Goal: Task Accomplishment & Management: Complete application form

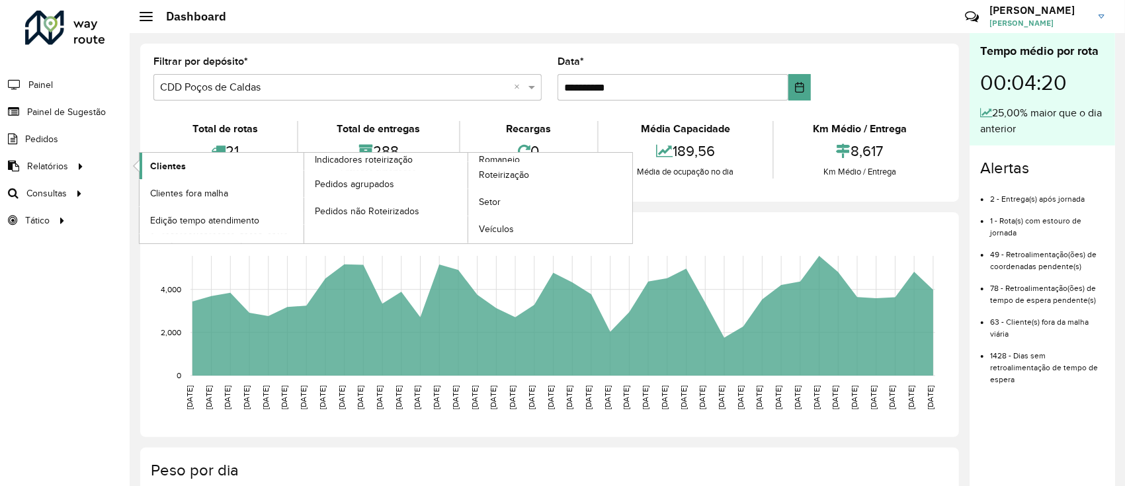
click at [177, 160] on span "Clientes" at bounding box center [168, 166] width 36 height 14
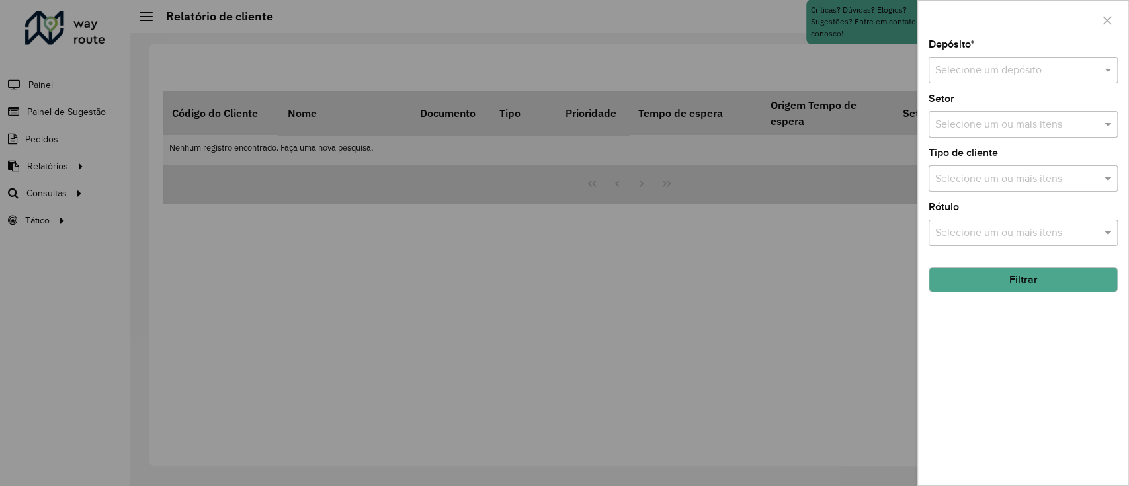
click at [992, 85] on div "Depósito * Selecione um depósito Setor Selecione um ou mais itens Tipo de clien…" at bounding box center [1023, 263] width 210 height 446
click at [988, 68] on input "text" at bounding box center [1009, 71] width 149 height 16
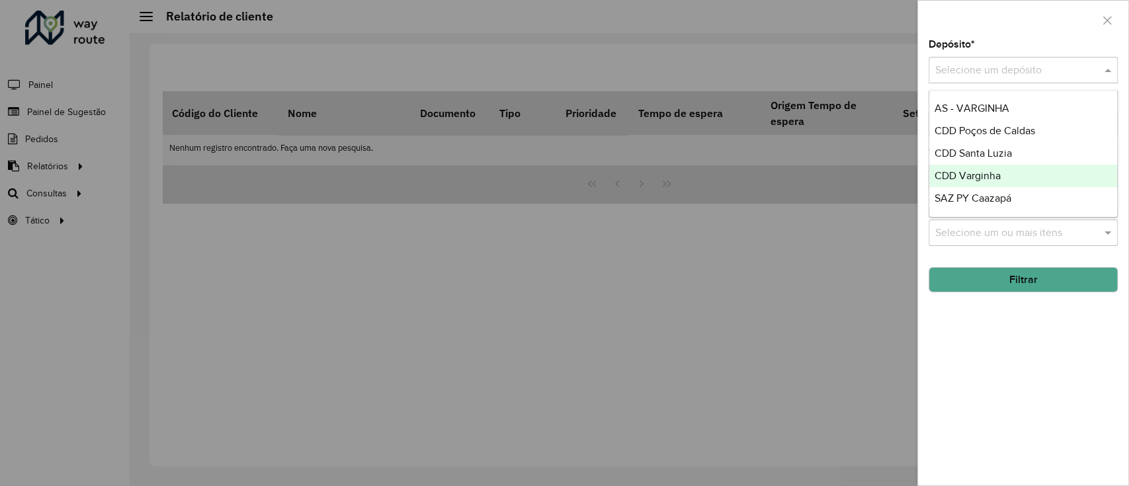
click at [978, 175] on span "CDD Varginha" at bounding box center [968, 175] width 66 height 11
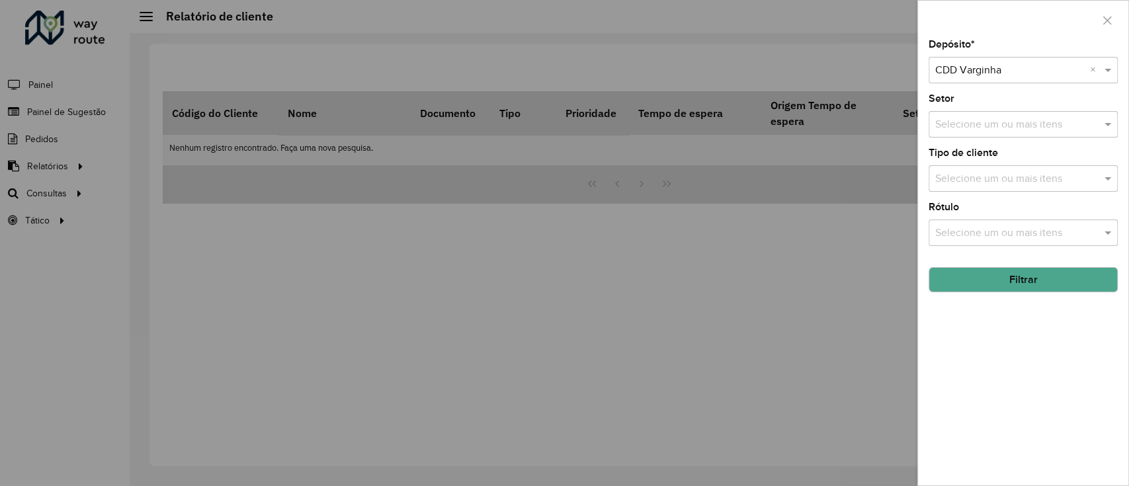
click at [1011, 278] on button "Filtrar" at bounding box center [1023, 279] width 189 height 25
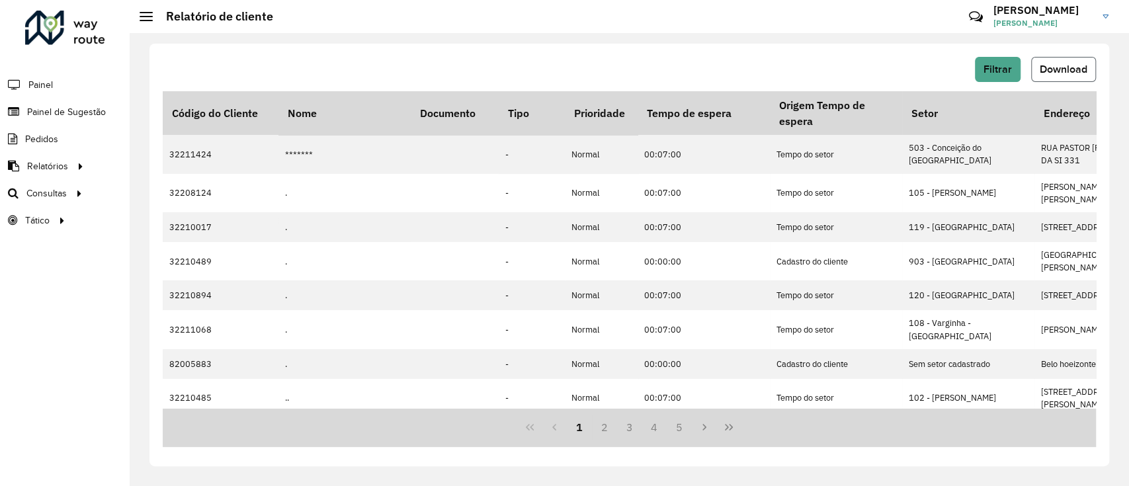
click at [1074, 66] on span "Download" at bounding box center [1064, 69] width 48 height 11
click at [108, 111] on li "Painel de Sugestão" at bounding box center [65, 112] width 130 height 27
click at [85, 108] on span "Painel de Sugestão" at bounding box center [68, 112] width 83 height 14
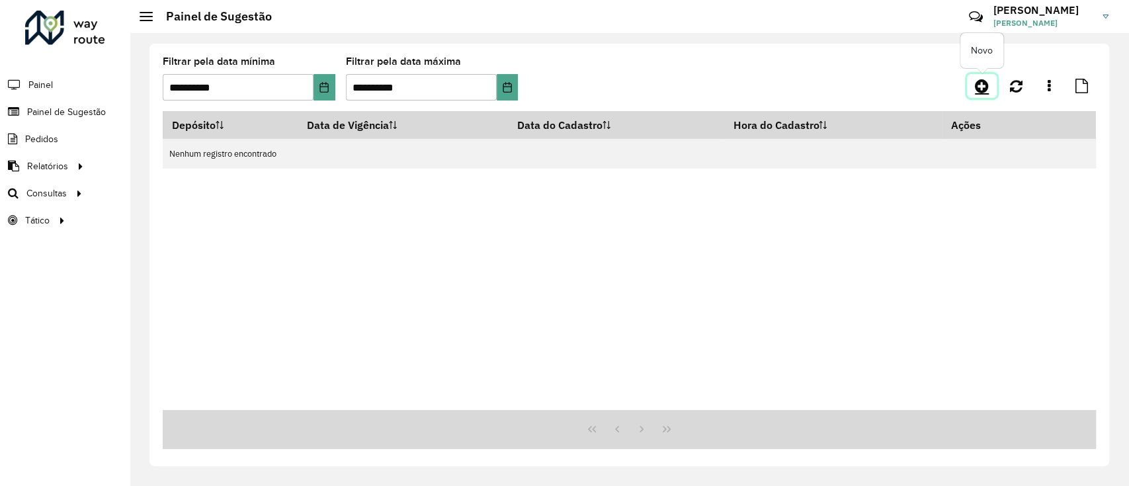
click at [982, 87] on icon at bounding box center [982, 86] width 14 height 16
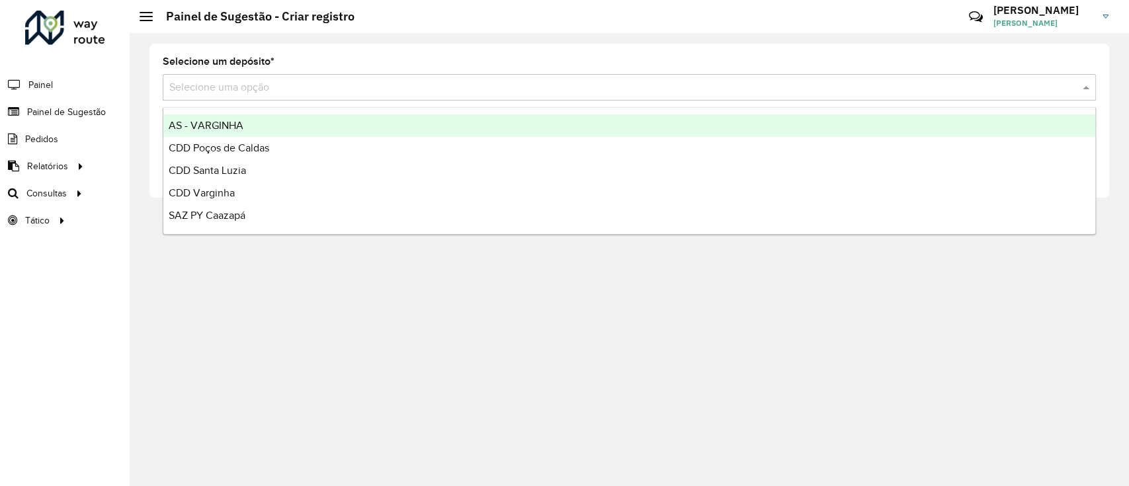
click at [243, 88] on input "text" at bounding box center [616, 88] width 894 height 16
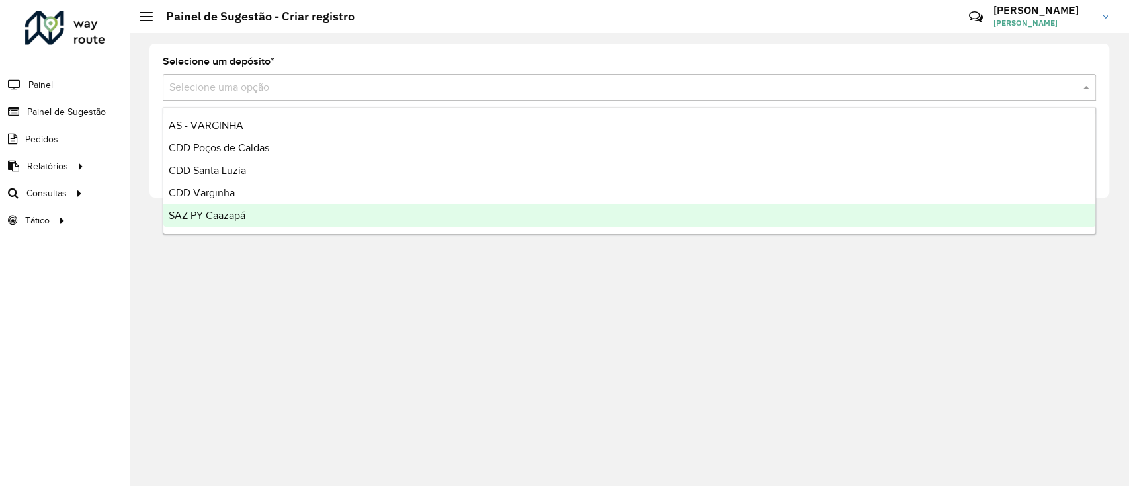
click at [246, 195] on div "CDD Varginha" at bounding box center [629, 193] width 932 height 22
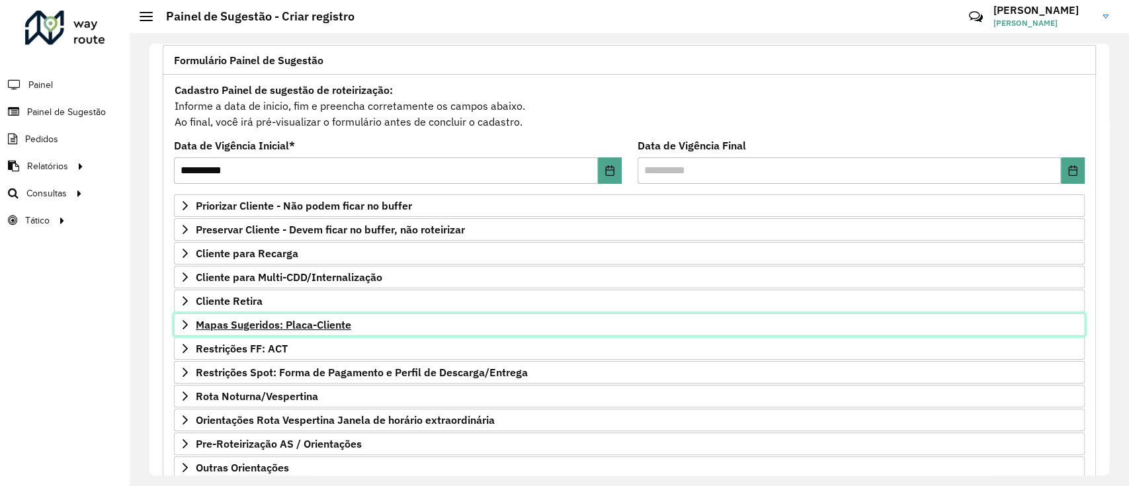
click at [327, 328] on span "Mapas Sugeridos: Placa-Cliente" at bounding box center [273, 325] width 155 height 11
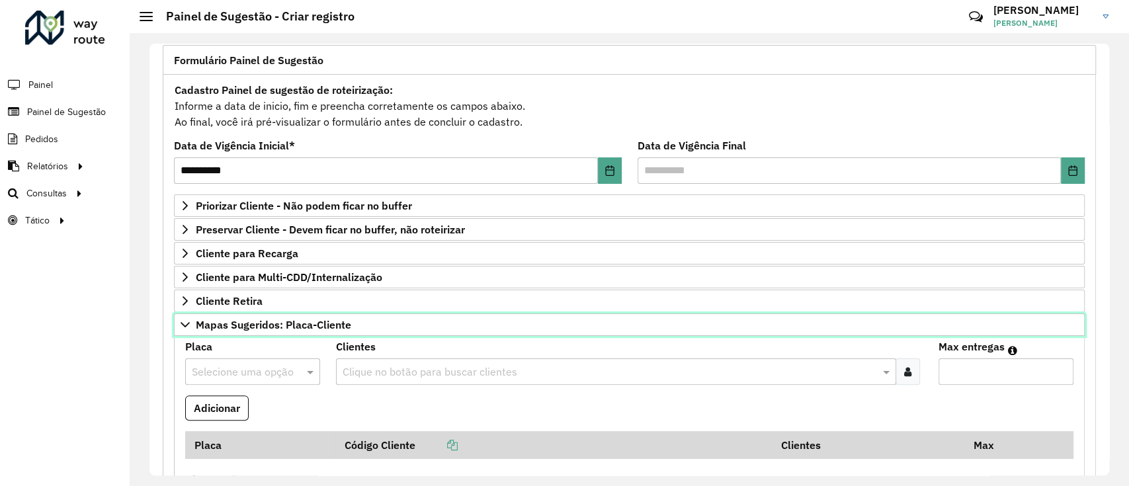
scroll to position [176, 0]
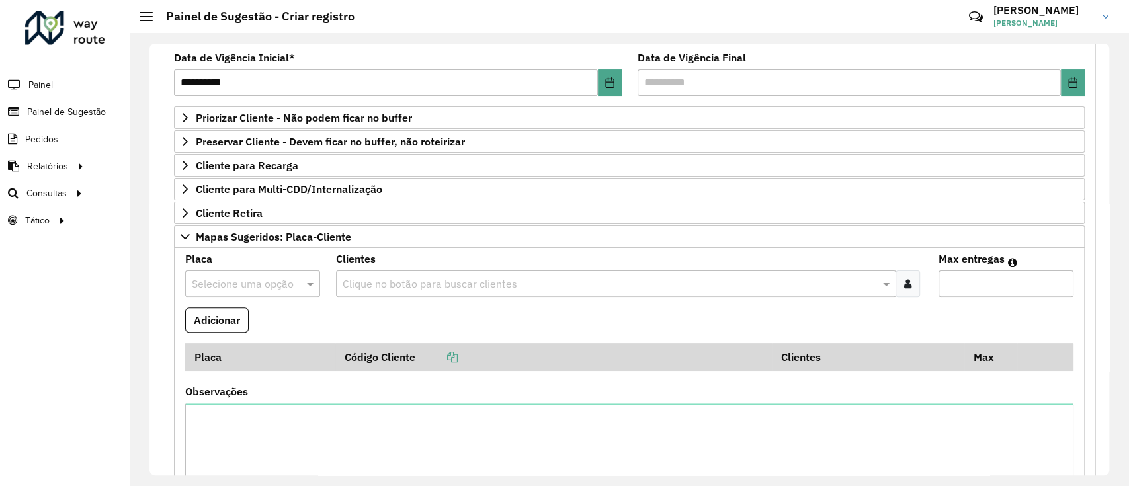
click at [268, 286] on input "text" at bounding box center [239, 285] width 95 height 16
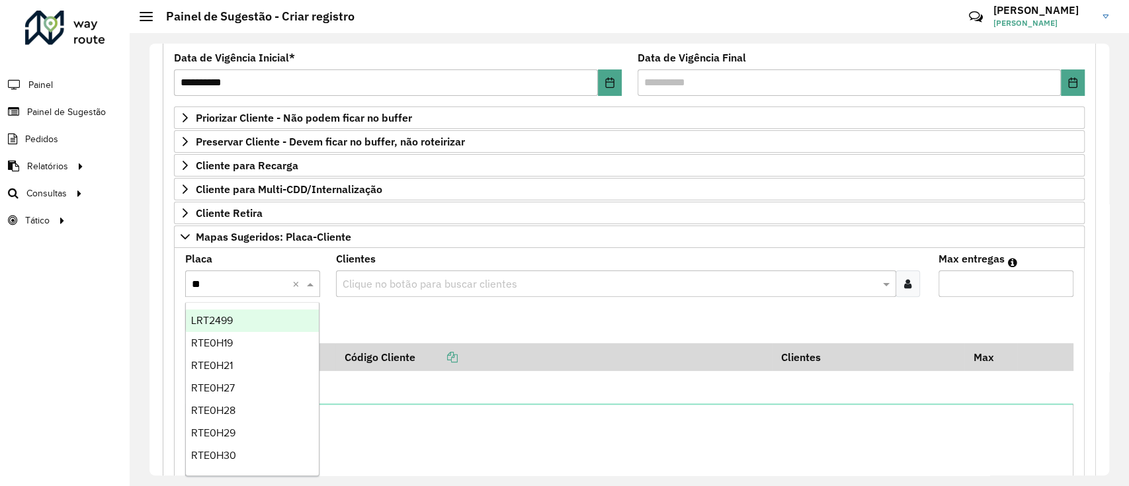
type input "***"
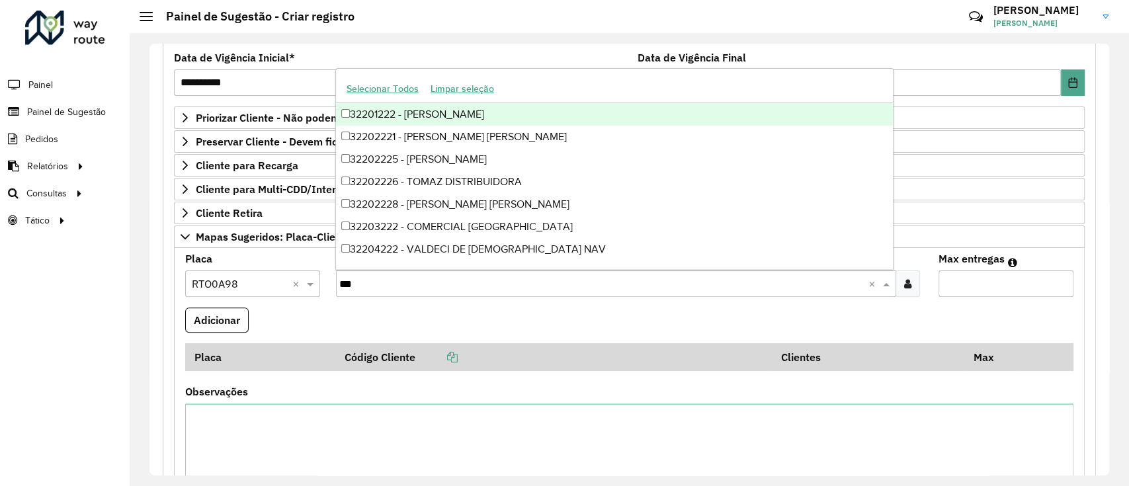
type input "****"
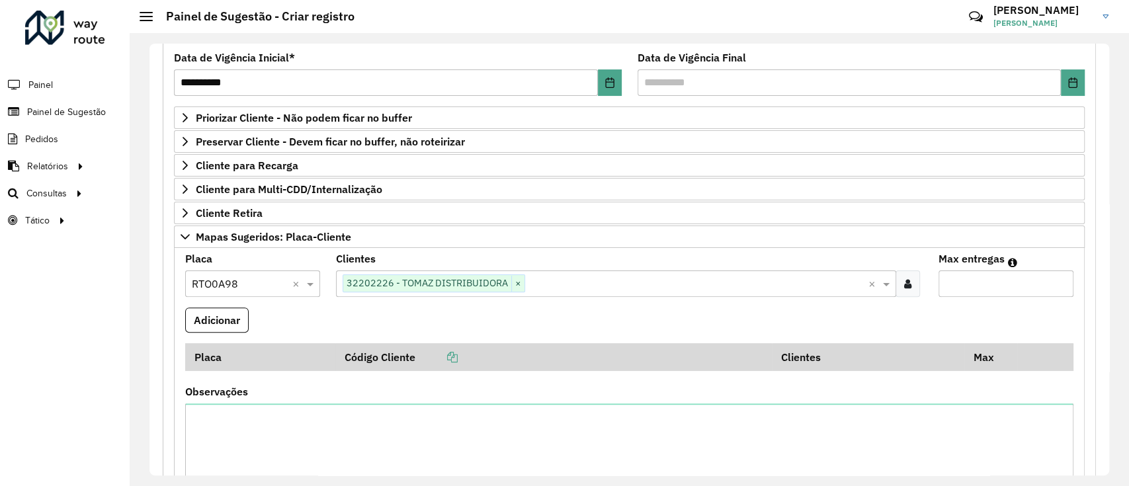
type input "*"
click at [185, 308] on button "Adicionar" at bounding box center [217, 320] width 64 height 25
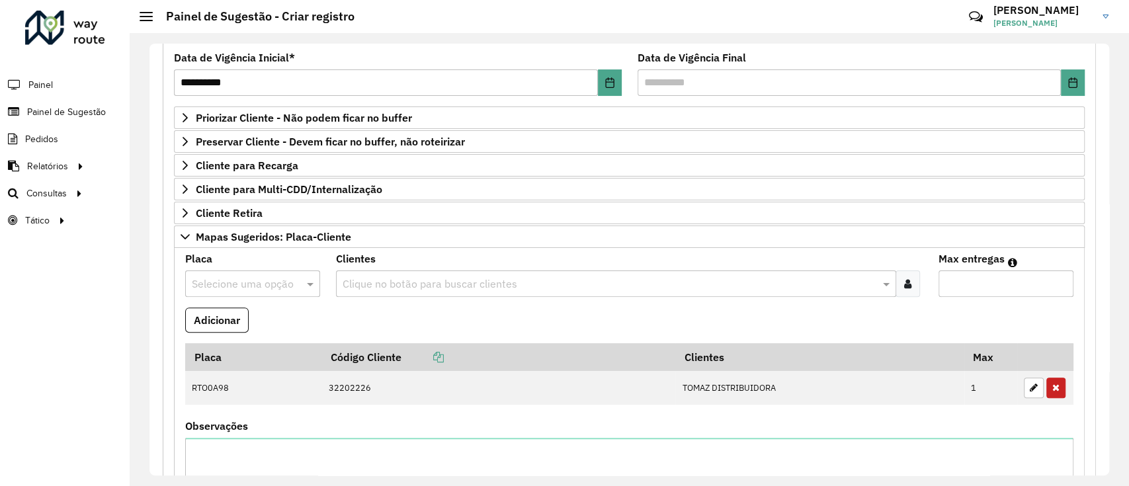
click at [268, 286] on input "text" at bounding box center [239, 285] width 95 height 16
type input "*******"
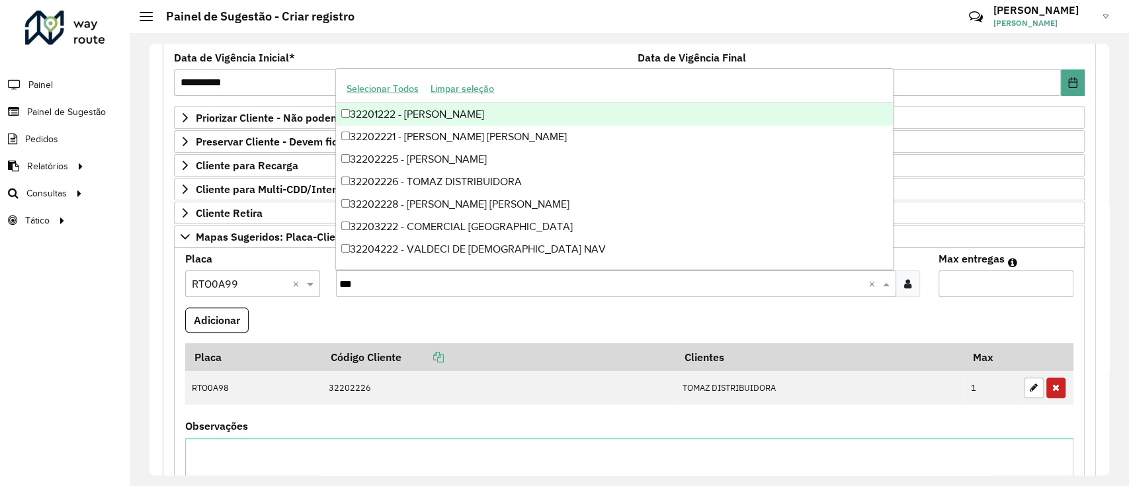
type input "****"
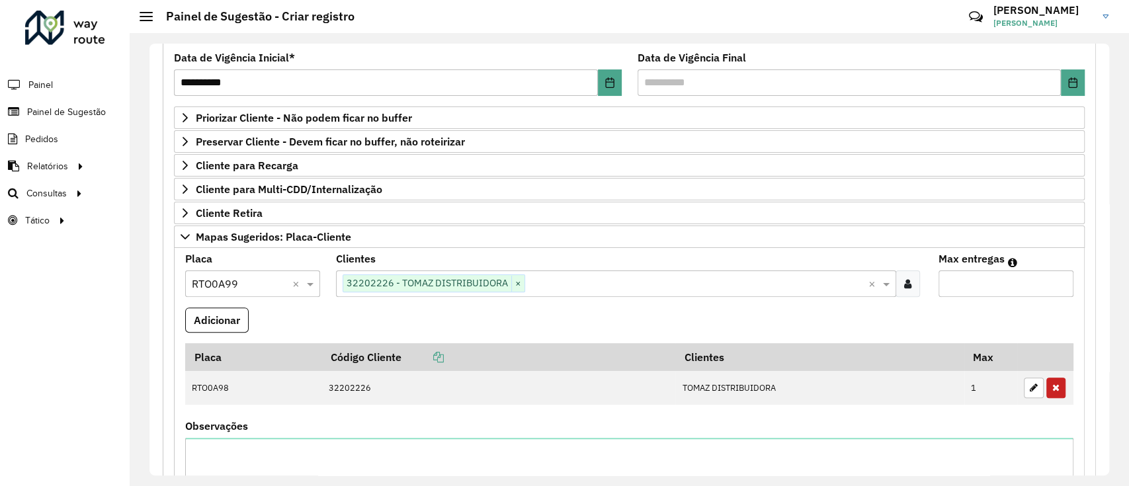
type input "*"
click at [185, 308] on button "Adicionar" at bounding box center [217, 320] width 64 height 25
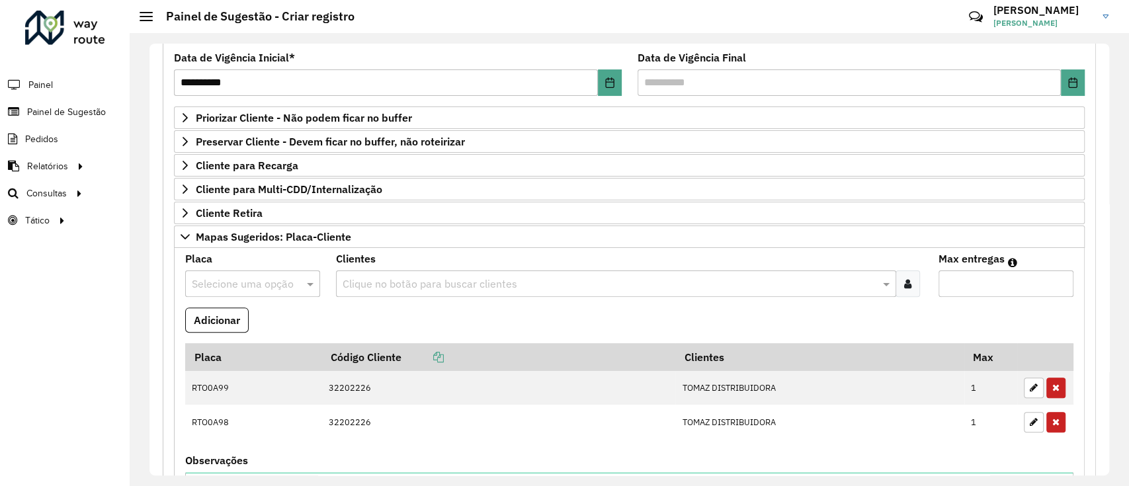
scroll to position [265, 0]
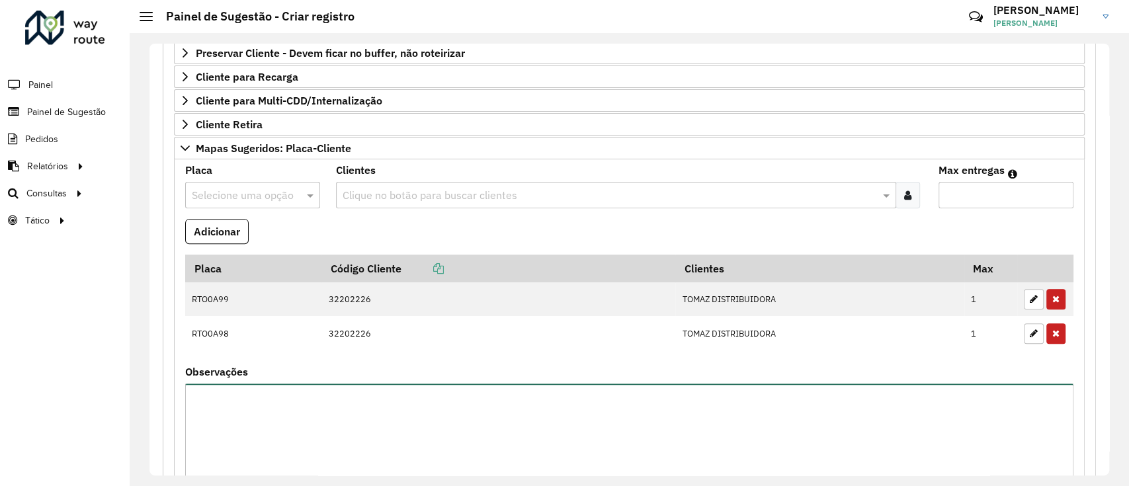
click at [355, 402] on textarea "Observações" at bounding box center [629, 440] width 888 height 112
type textarea "**********"
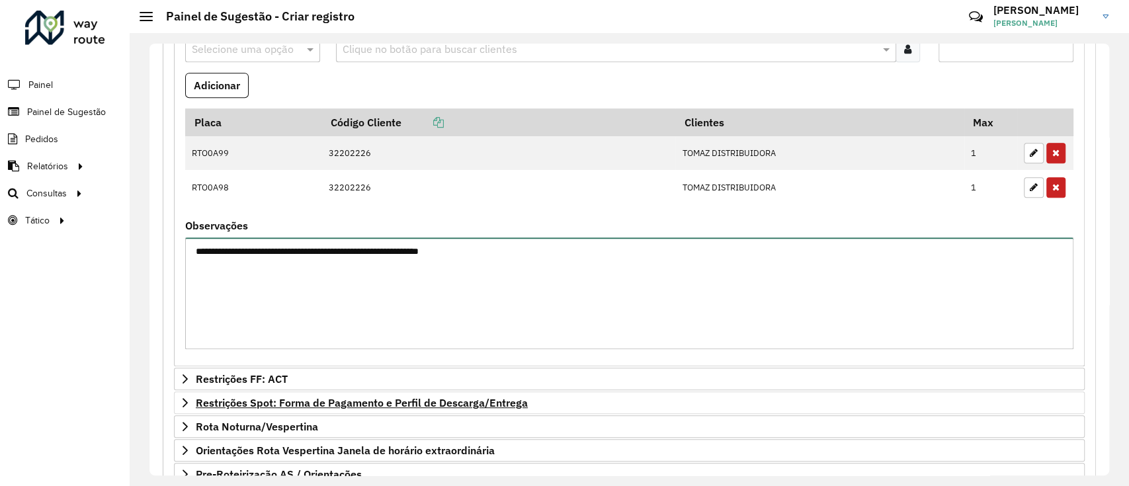
scroll to position [524, 0]
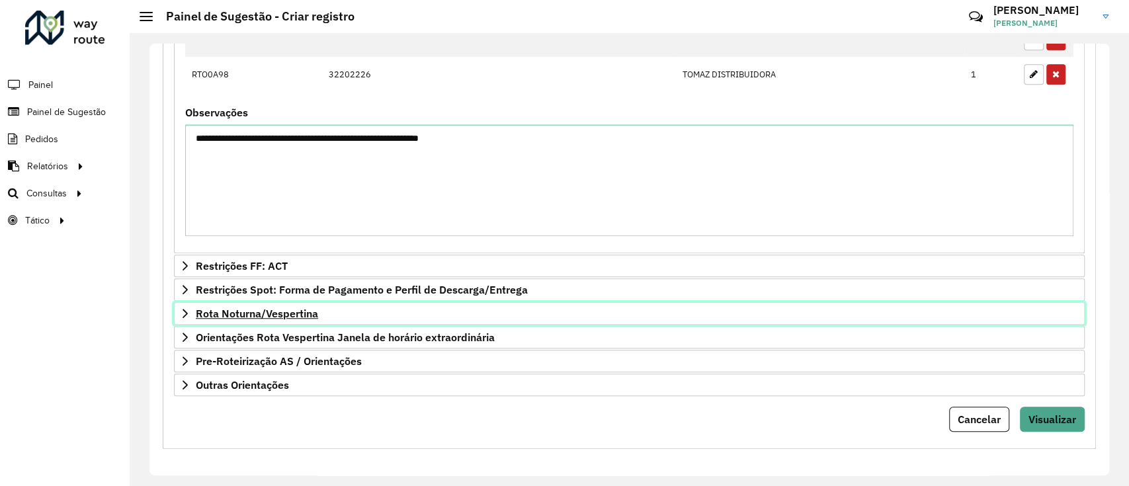
click at [314, 320] on link "Rota Noturna/Vespertina" at bounding box center [629, 313] width 911 height 22
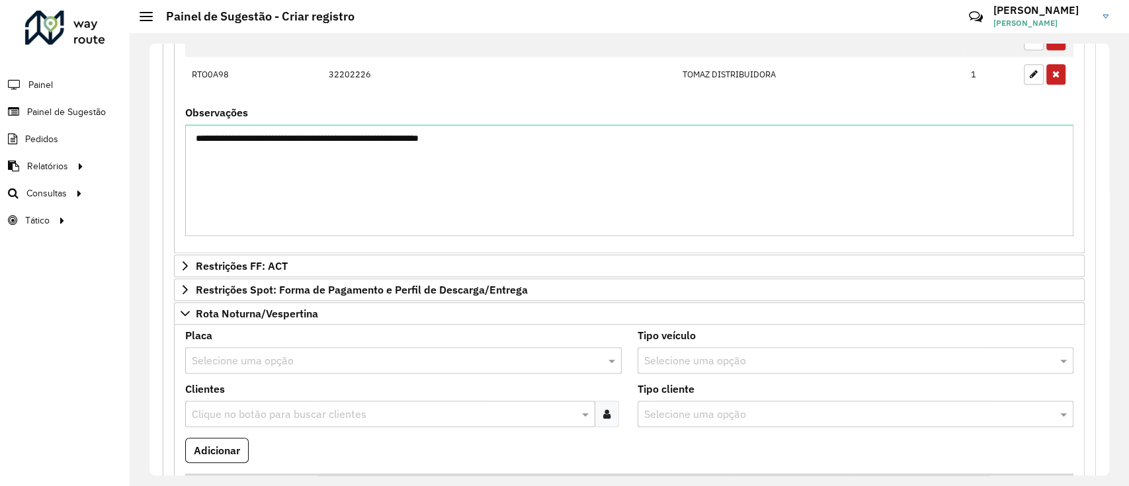
click at [290, 355] on input "text" at bounding box center [390, 361] width 397 height 16
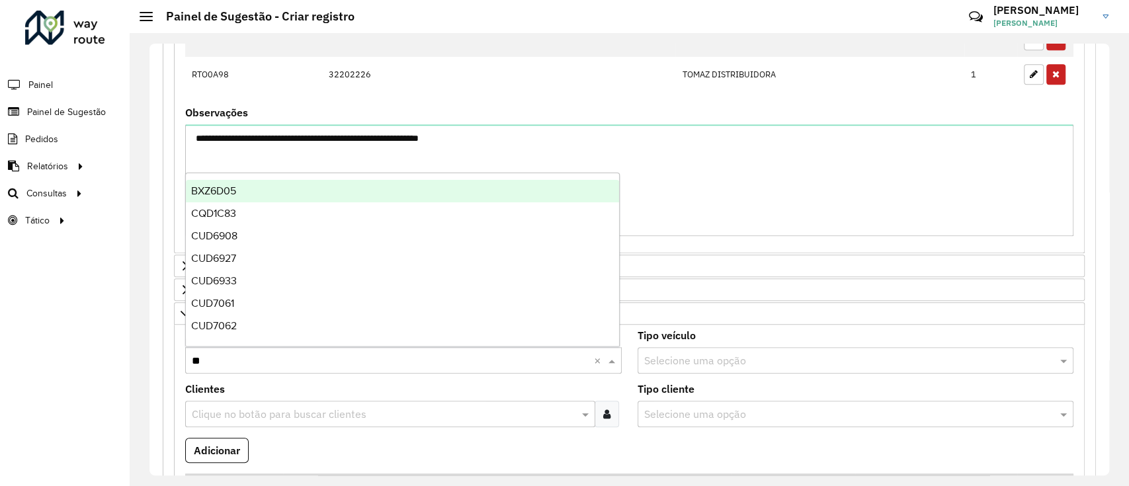
type input "***"
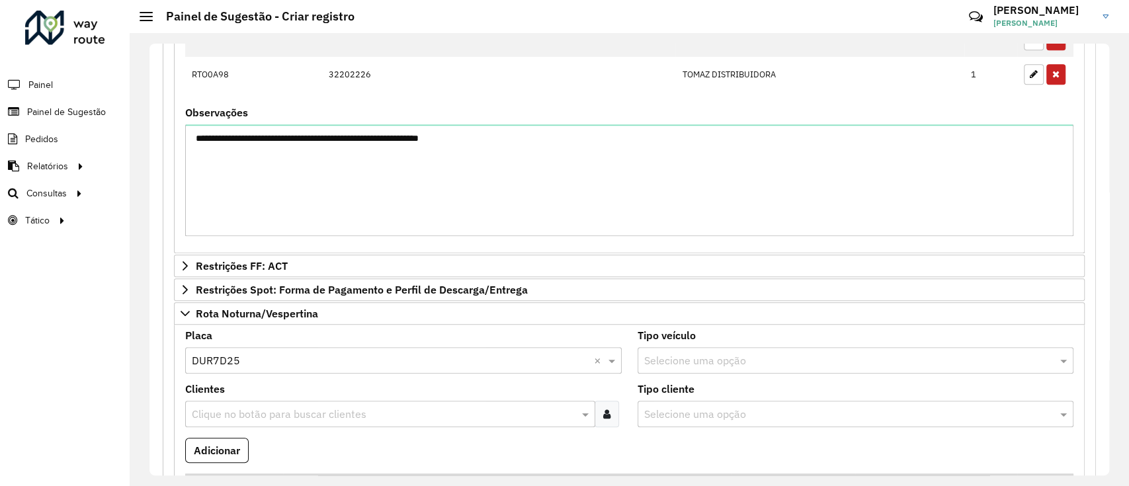
click at [600, 416] on div at bounding box center [607, 414] width 24 height 26
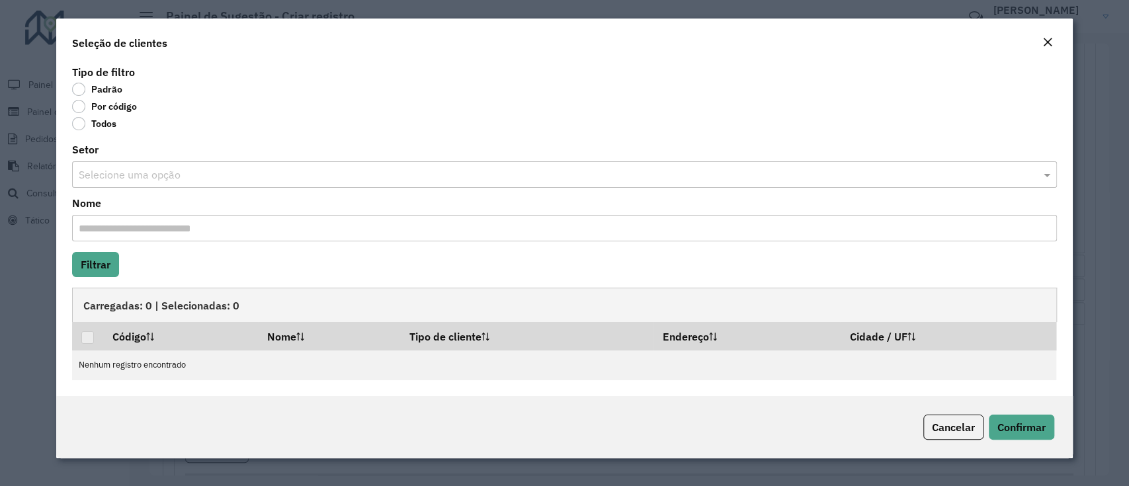
click at [96, 108] on label "Por código" at bounding box center [104, 106] width 65 height 13
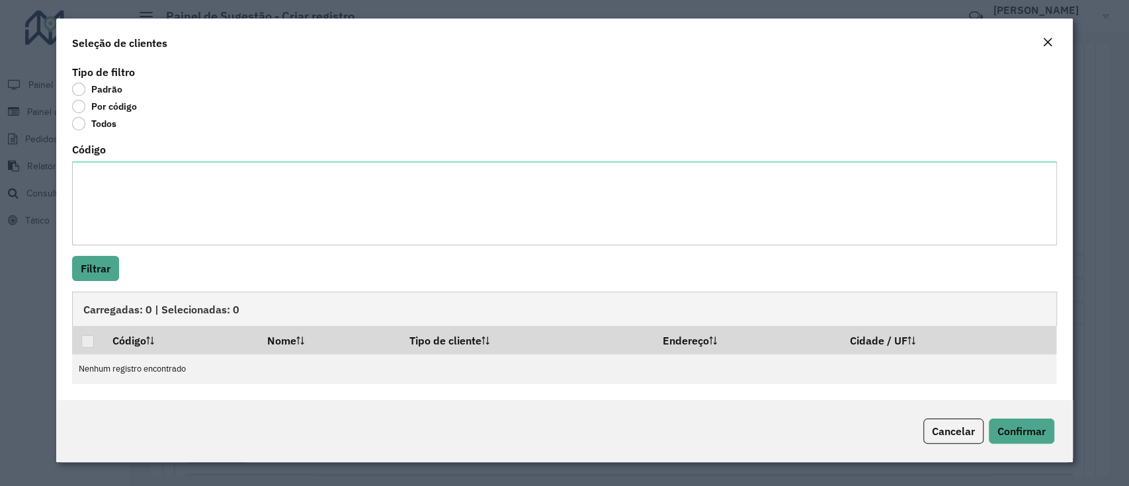
click at [131, 187] on textarea "Código" at bounding box center [564, 203] width 984 height 84
type textarea "***** **** ***** ***** **** **** **** **** **** **** **** **** ****"
click at [112, 263] on button "Filtrar" at bounding box center [95, 268] width 47 height 25
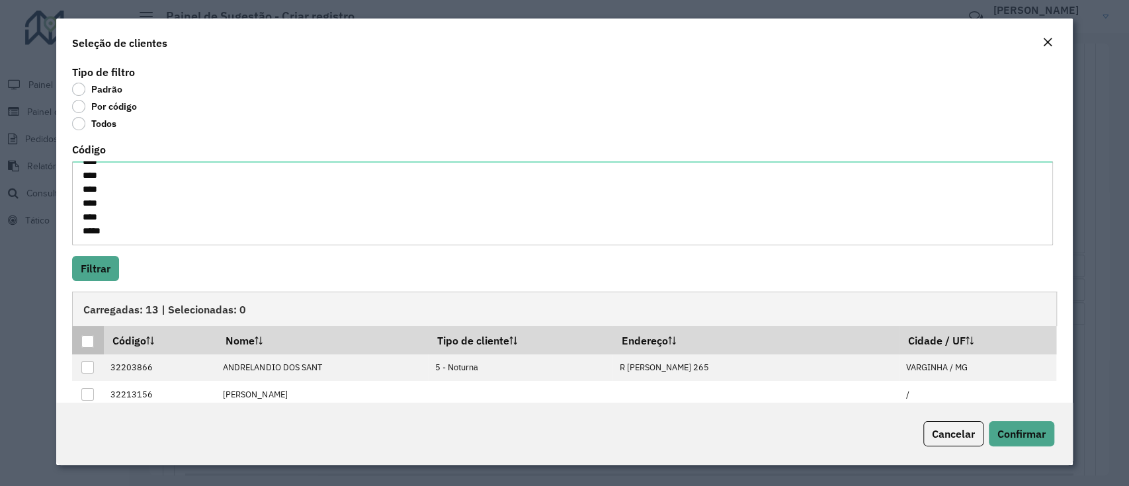
click at [92, 339] on div at bounding box center [87, 341] width 13 height 13
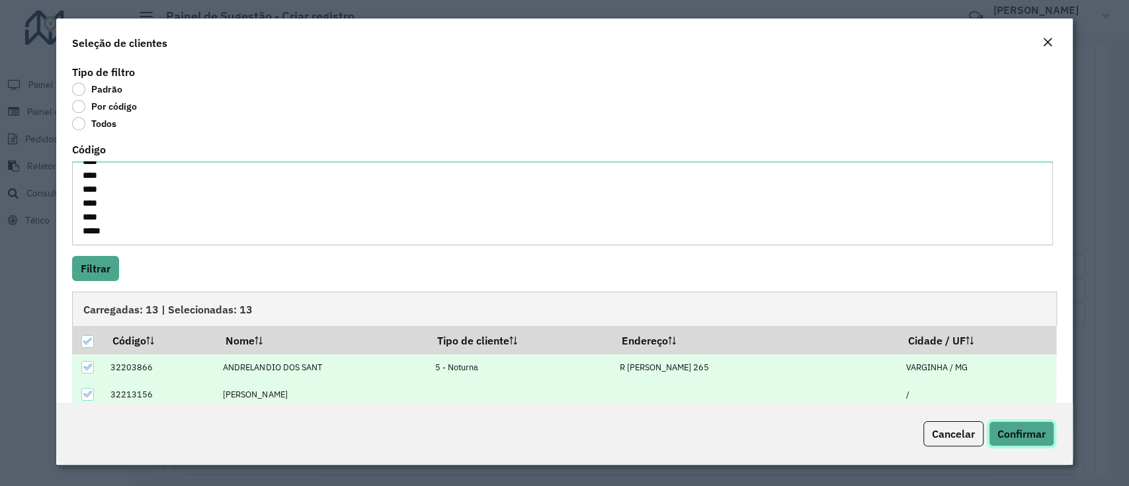
click at [1019, 430] on span "Confirmar" at bounding box center [1022, 433] width 48 height 13
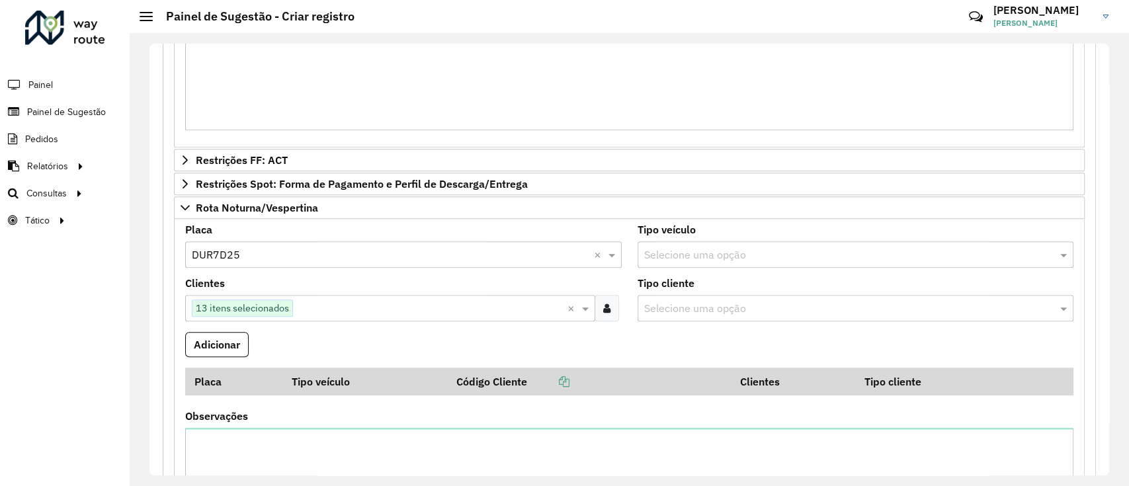
scroll to position [700, 0]
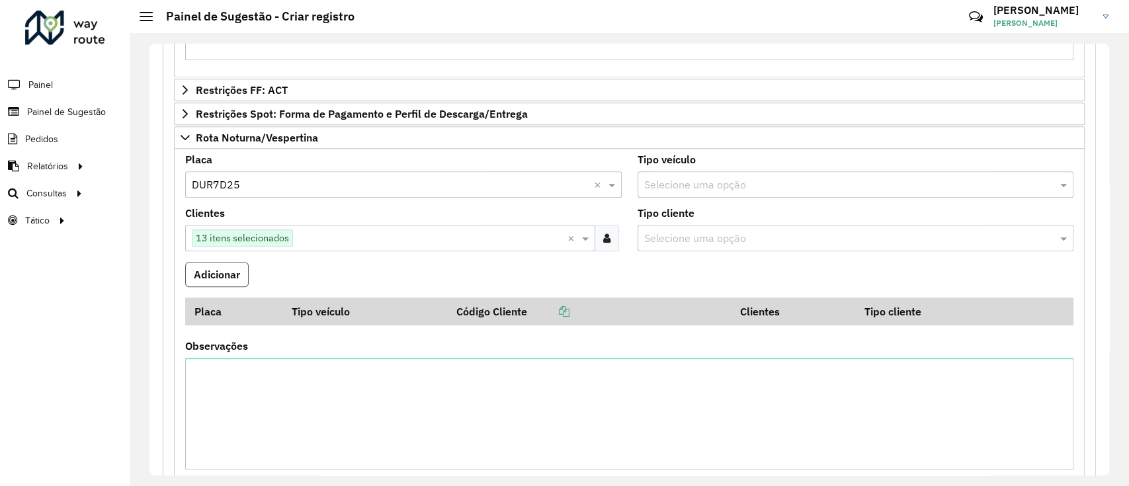
click at [236, 270] on button "Adicionar" at bounding box center [217, 274] width 64 height 25
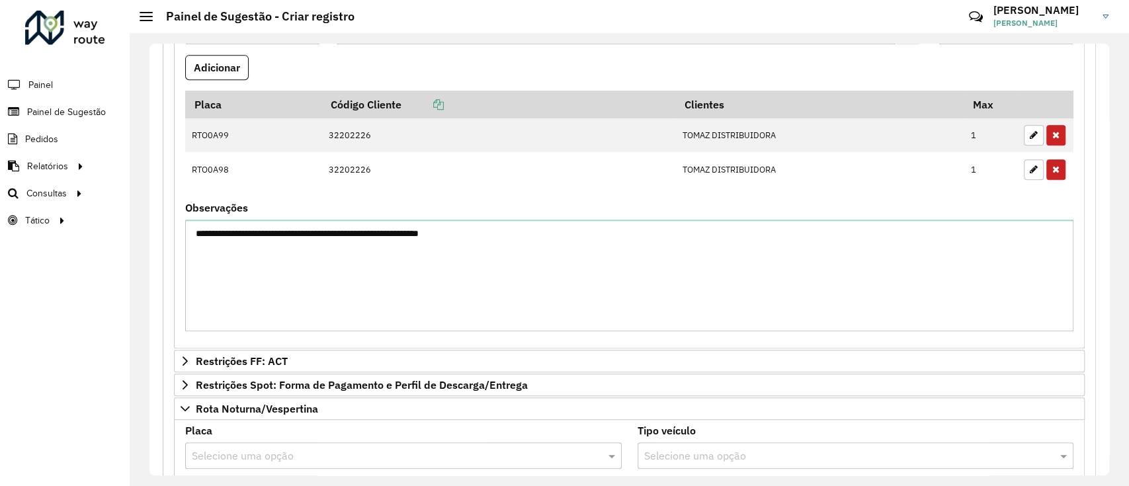
scroll to position [171, 0]
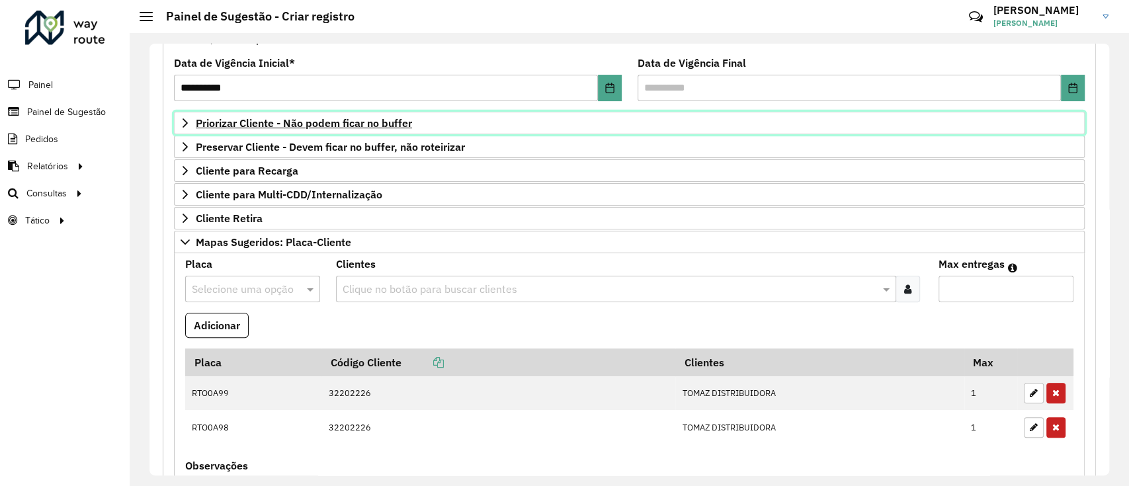
click at [347, 119] on span "Priorizar Cliente - Não podem ficar no buffer" at bounding box center [304, 123] width 216 height 11
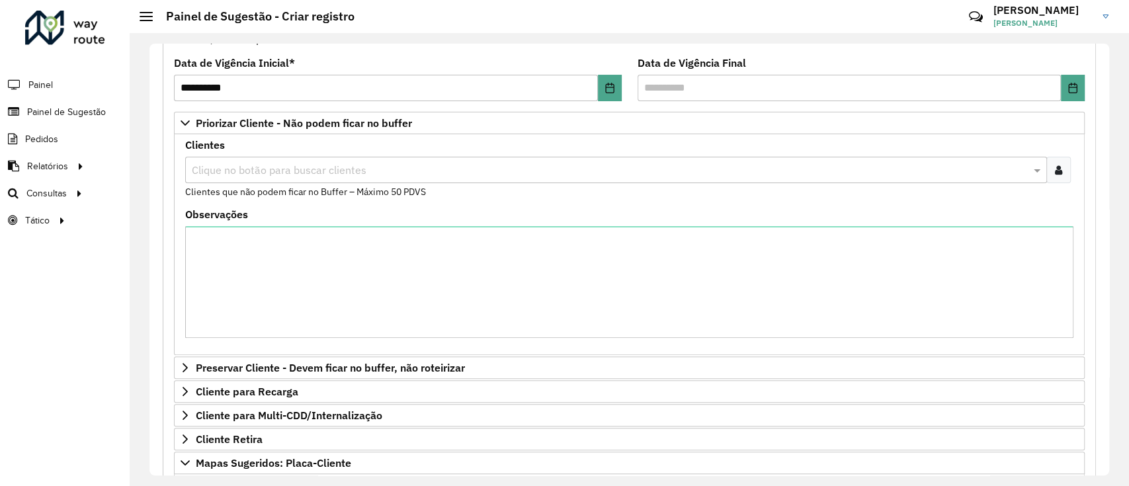
click at [1060, 175] on div at bounding box center [1058, 170] width 24 height 26
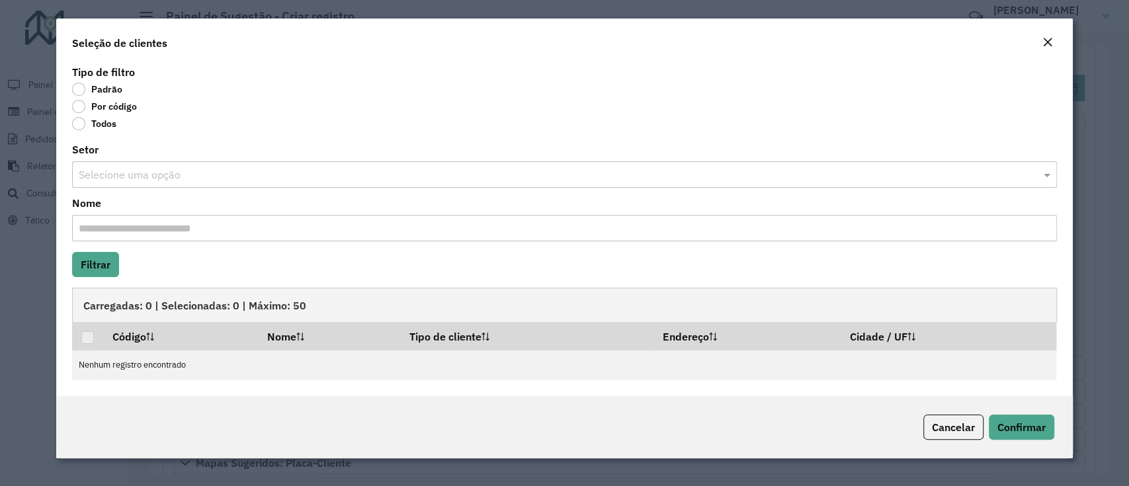
click at [114, 108] on label "Por código" at bounding box center [104, 106] width 65 height 13
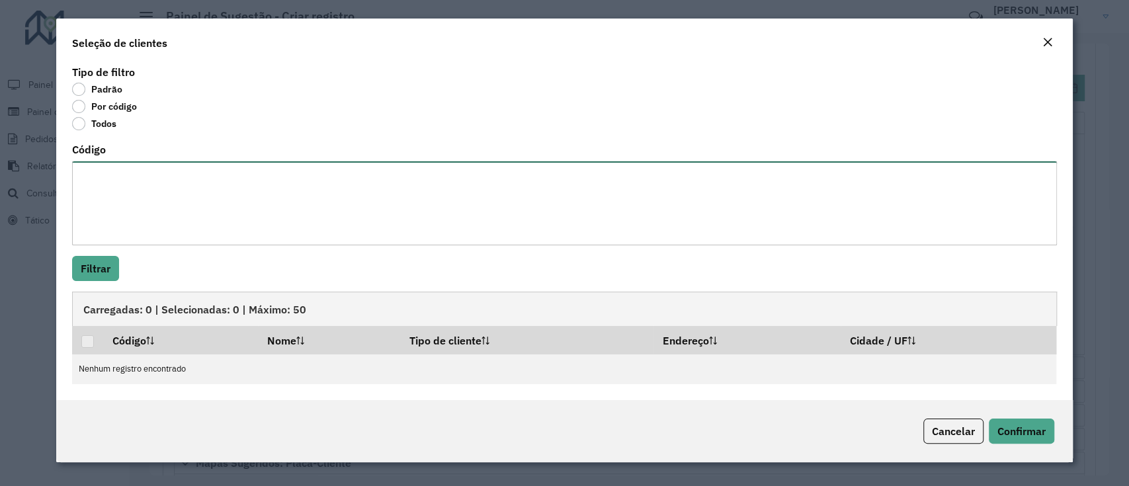
click at [144, 209] on textarea "Código" at bounding box center [564, 203] width 984 height 84
paste textarea "***** *** **** **** ***** ***** **** **** **** *** ***** **** ***** **** ****"
type textarea "***** *** **** **** ***** ***** **** **** **** *** ***** **** ***** **** ****"
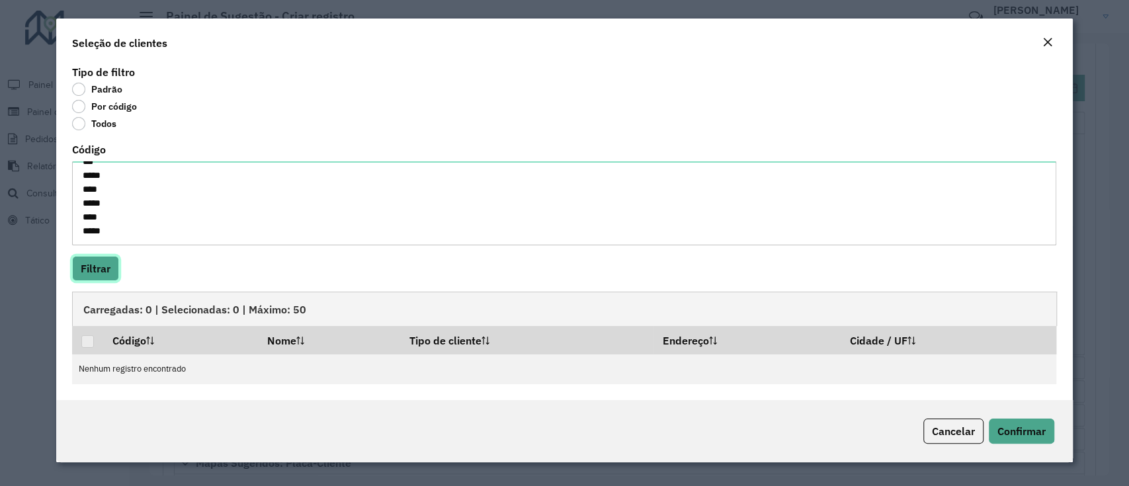
click at [108, 259] on button "Filtrar" at bounding box center [95, 268] width 47 height 25
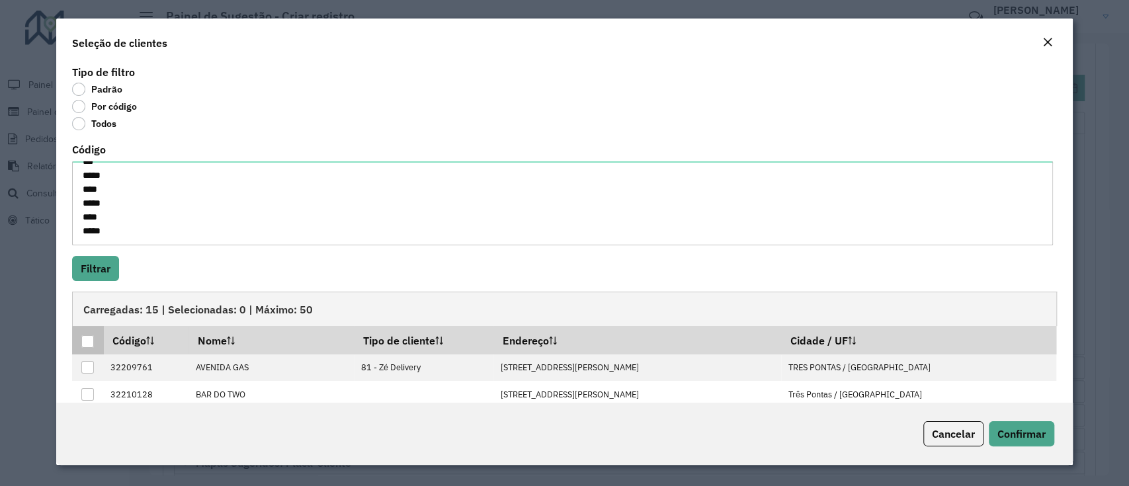
click at [87, 337] on div at bounding box center [87, 341] width 13 height 13
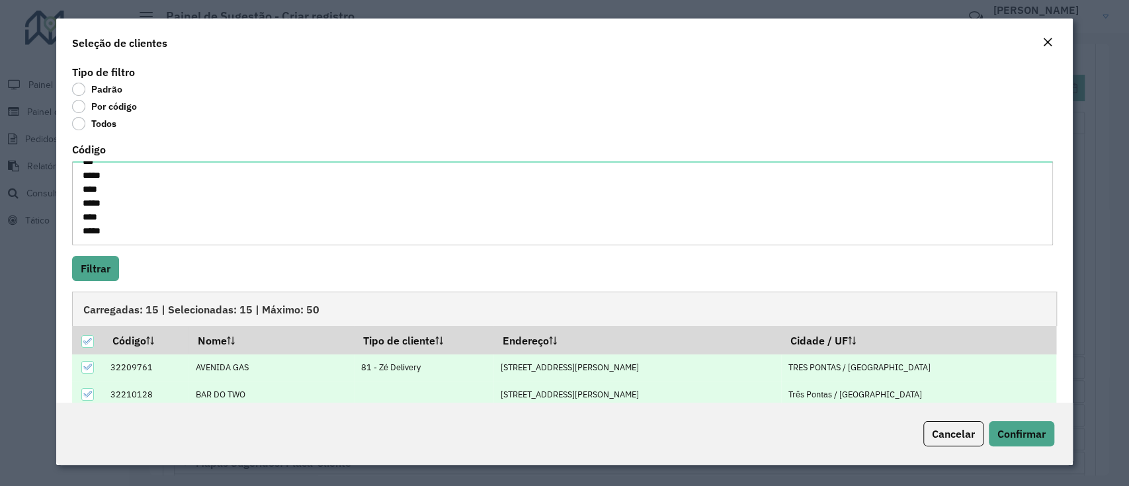
click at [1021, 454] on div "Cancelar Confirmar" at bounding box center [564, 434] width 1016 height 62
click at [1019, 438] on span "Confirmar" at bounding box center [1022, 433] width 48 height 13
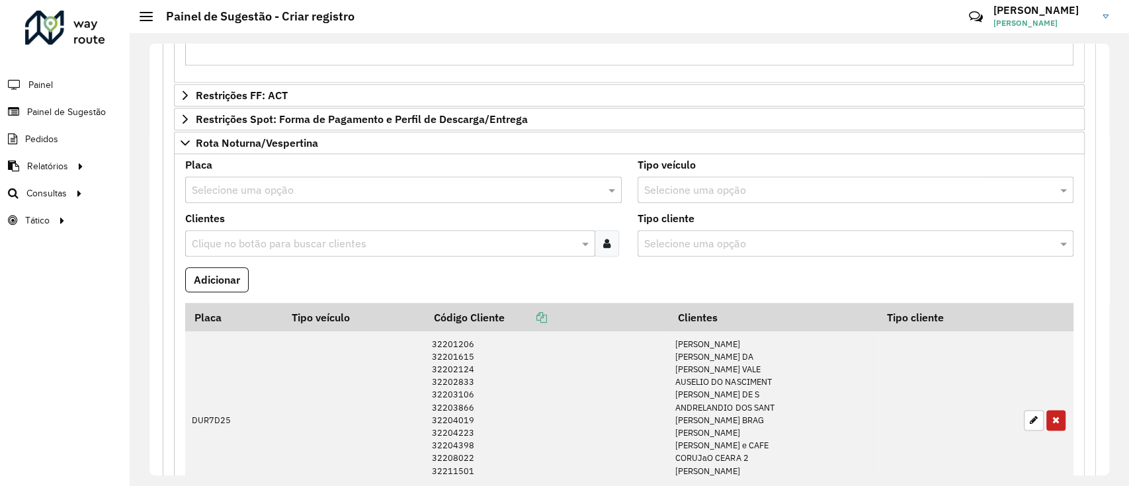
scroll to position [1263, 0]
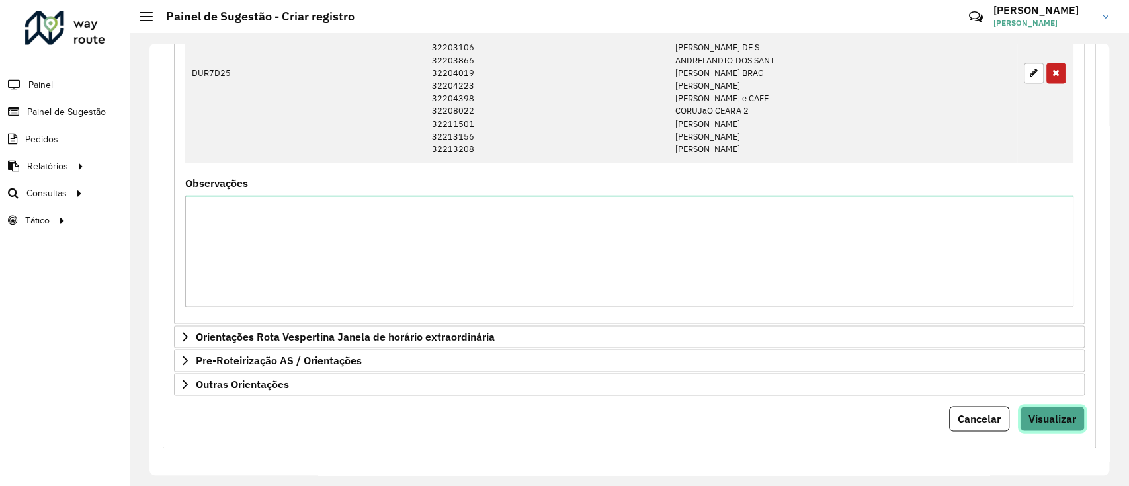
click at [1072, 421] on button "Visualizar" at bounding box center [1052, 418] width 65 height 25
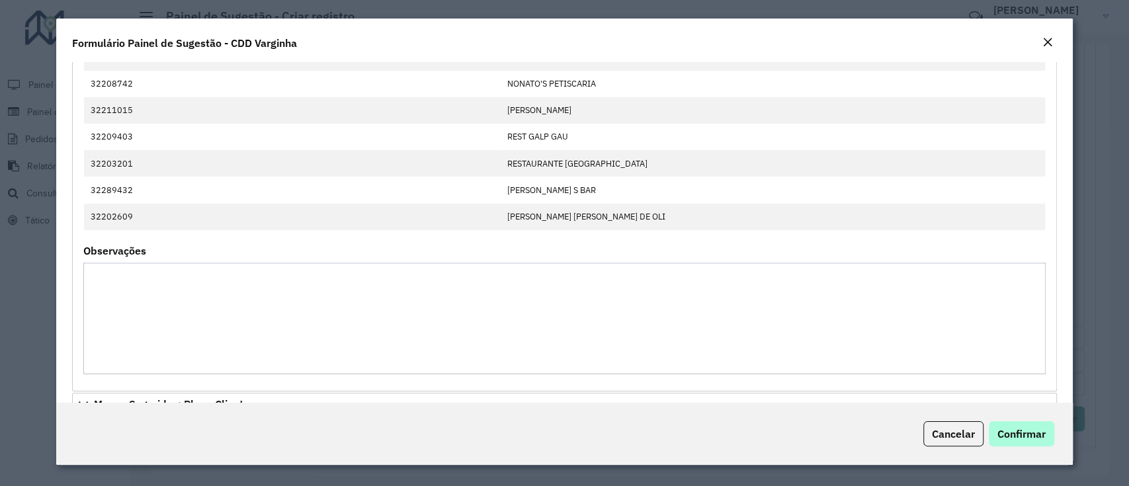
scroll to position [529, 0]
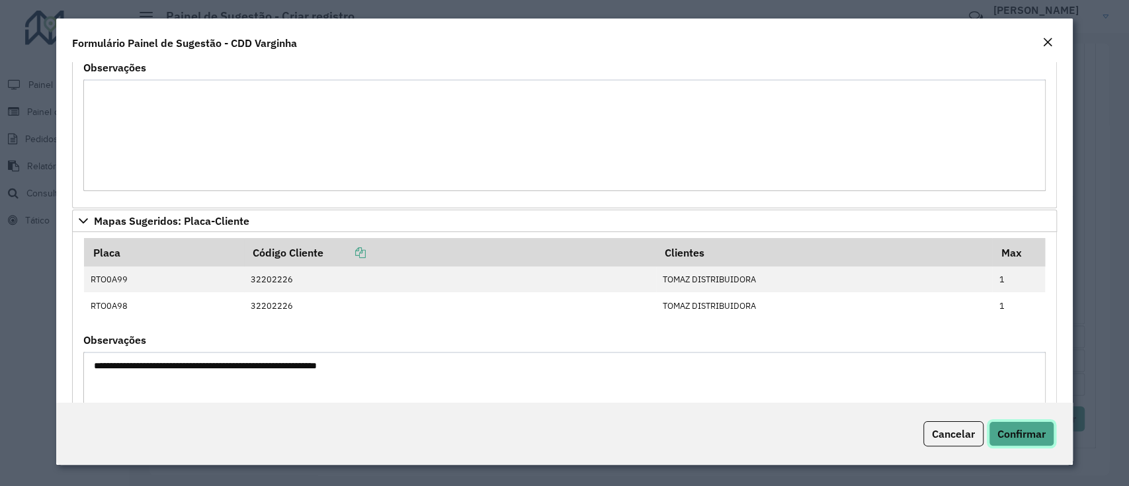
click at [1024, 428] on span "Confirmar" at bounding box center [1022, 433] width 48 height 13
